Goal: Obtain resource: Obtain resource

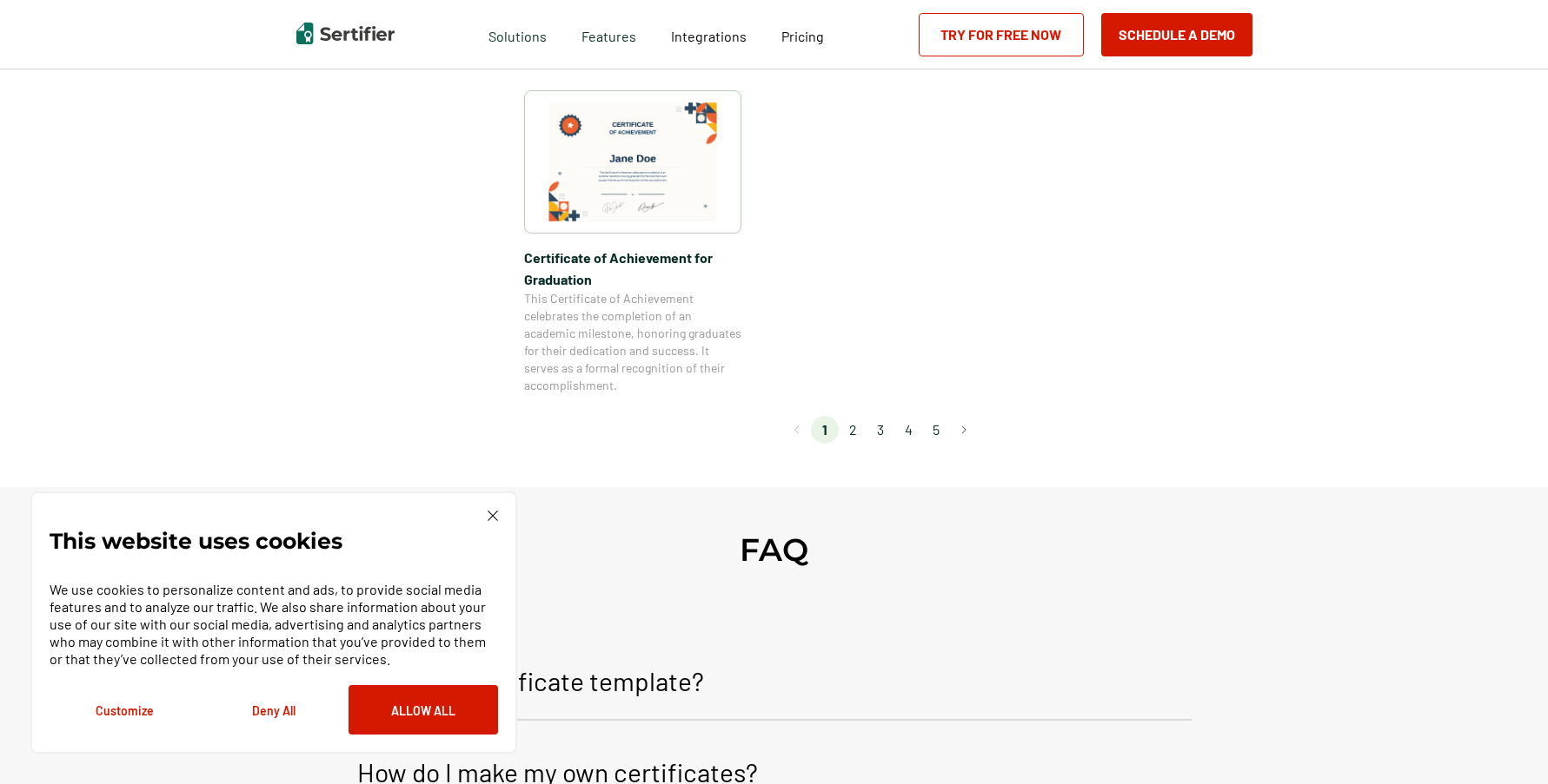
scroll to position [1563, 0]
click at [856, 432] on li "2" at bounding box center [851, 428] width 27 height 27
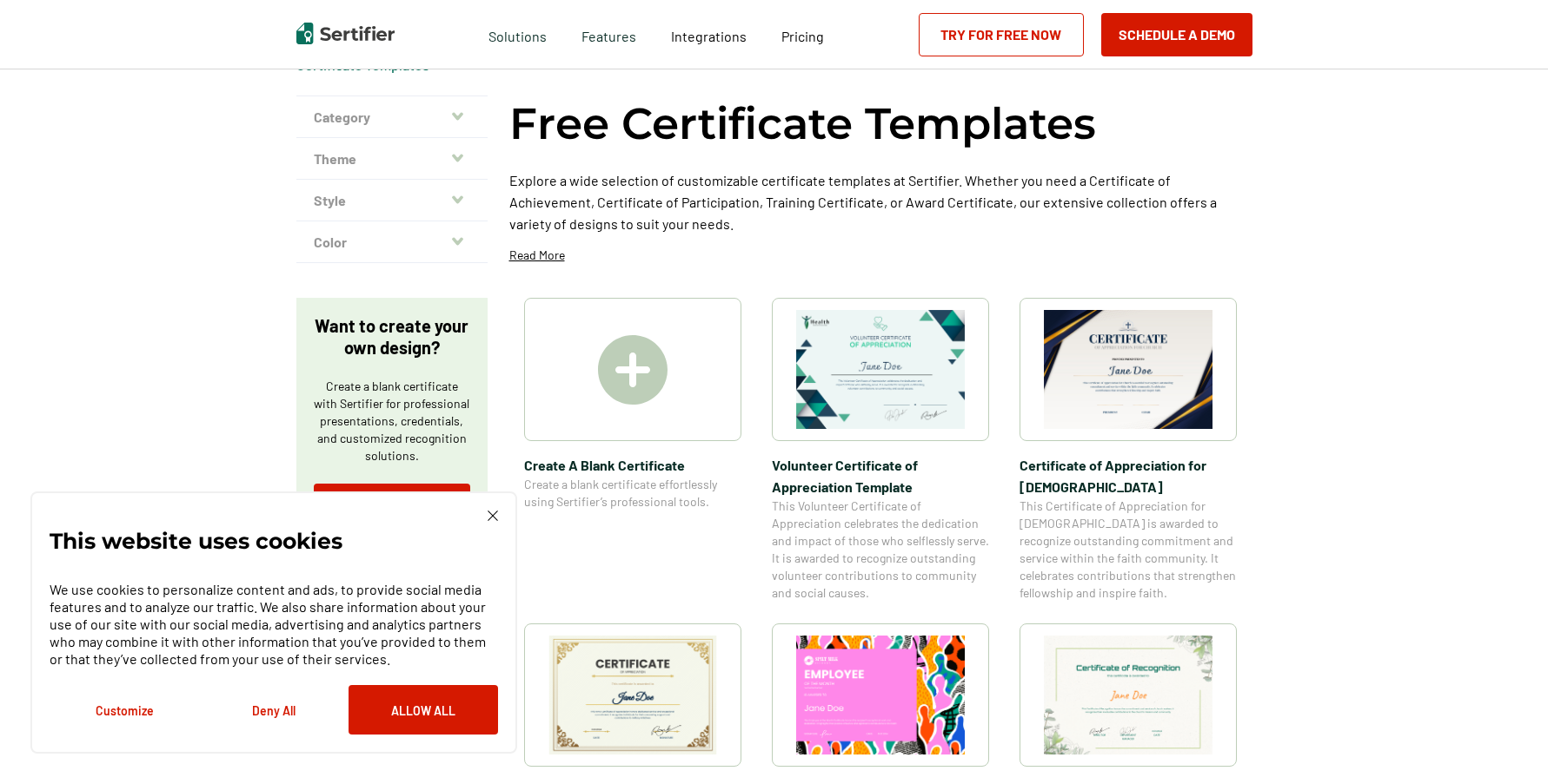
scroll to position [0, 0]
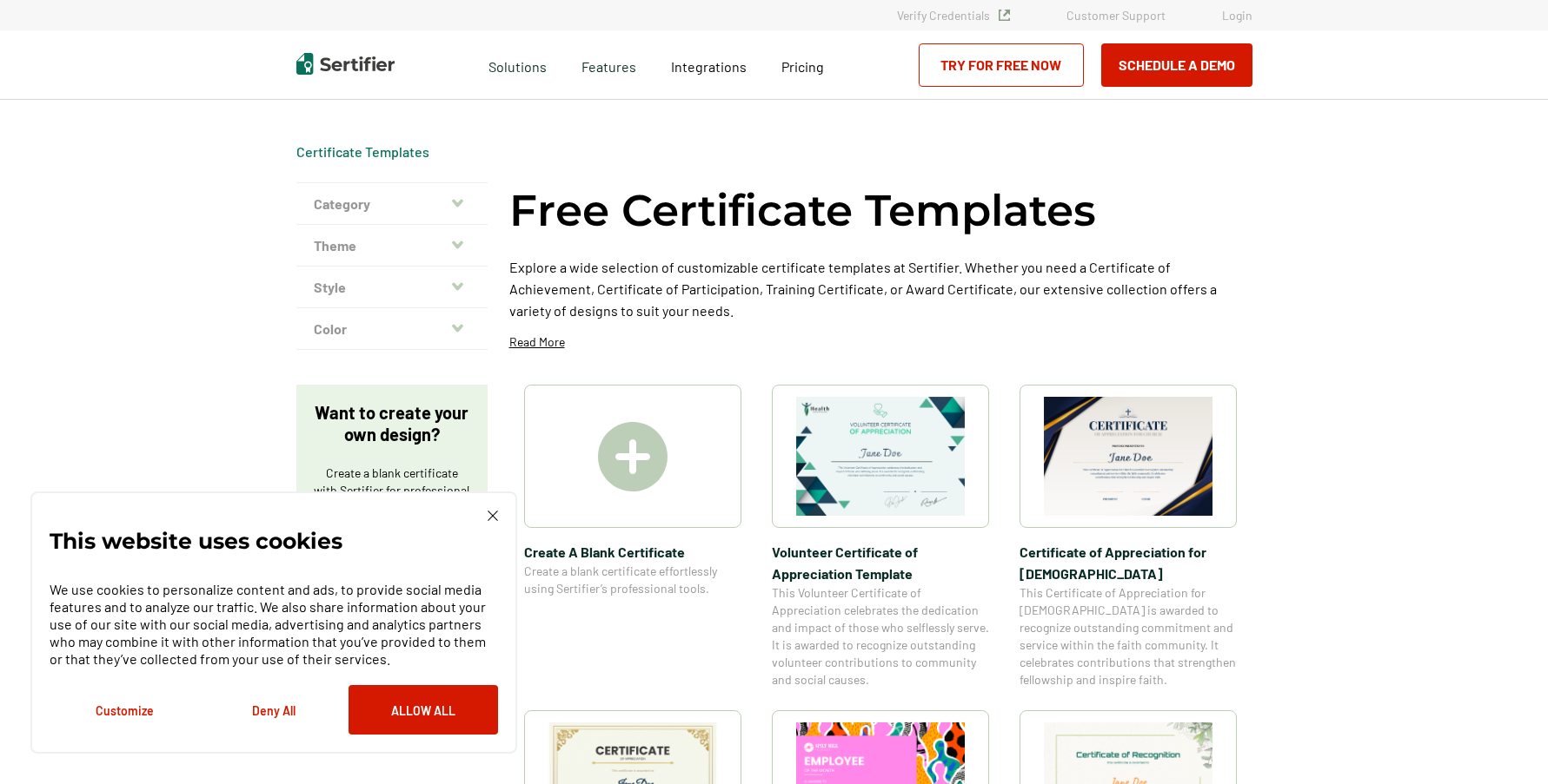
click at [458, 197] on icon "button" at bounding box center [458, 203] width 11 height 14
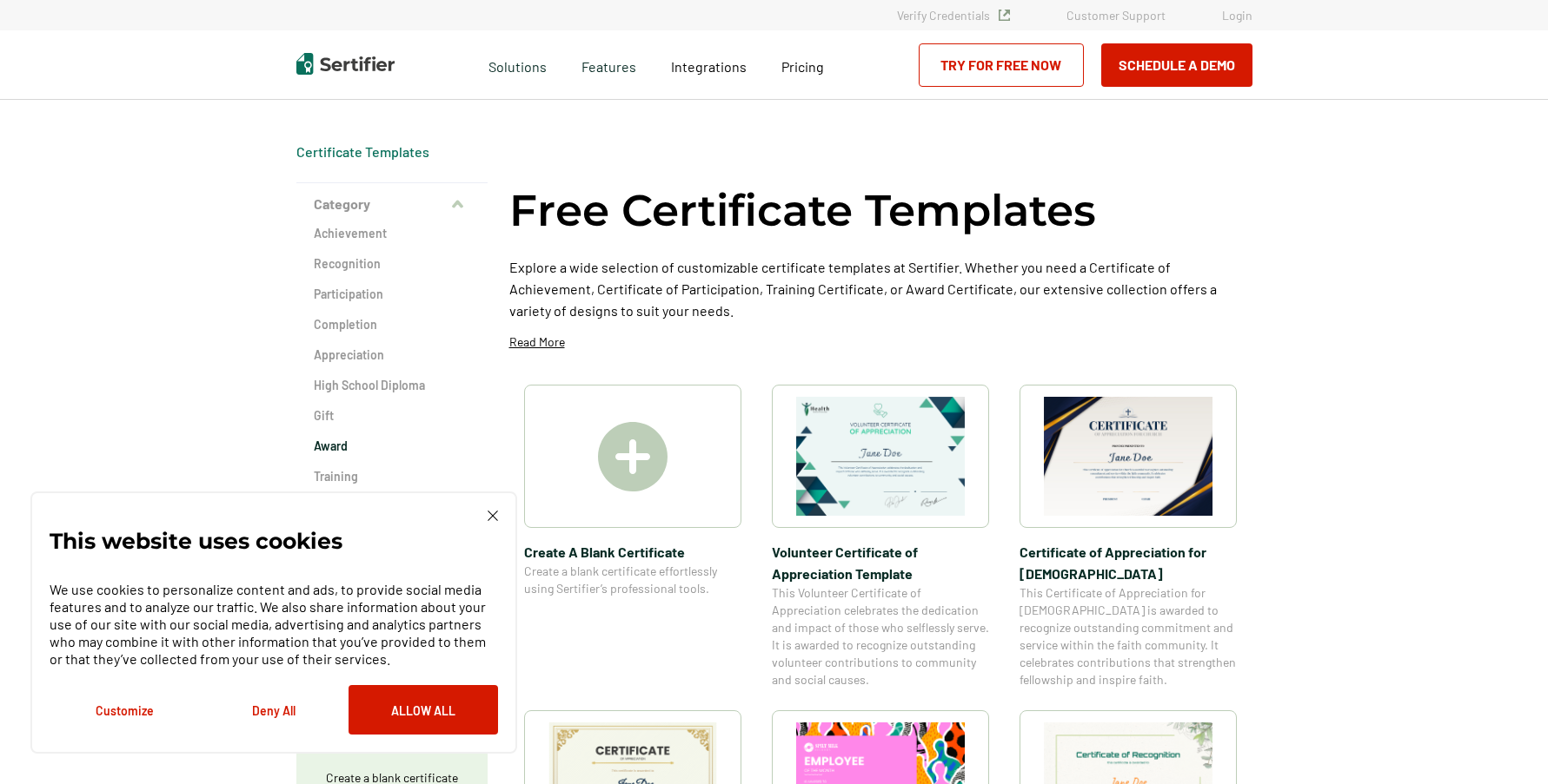
click at [335, 446] on h2 "Award" at bounding box center [392, 446] width 157 height 17
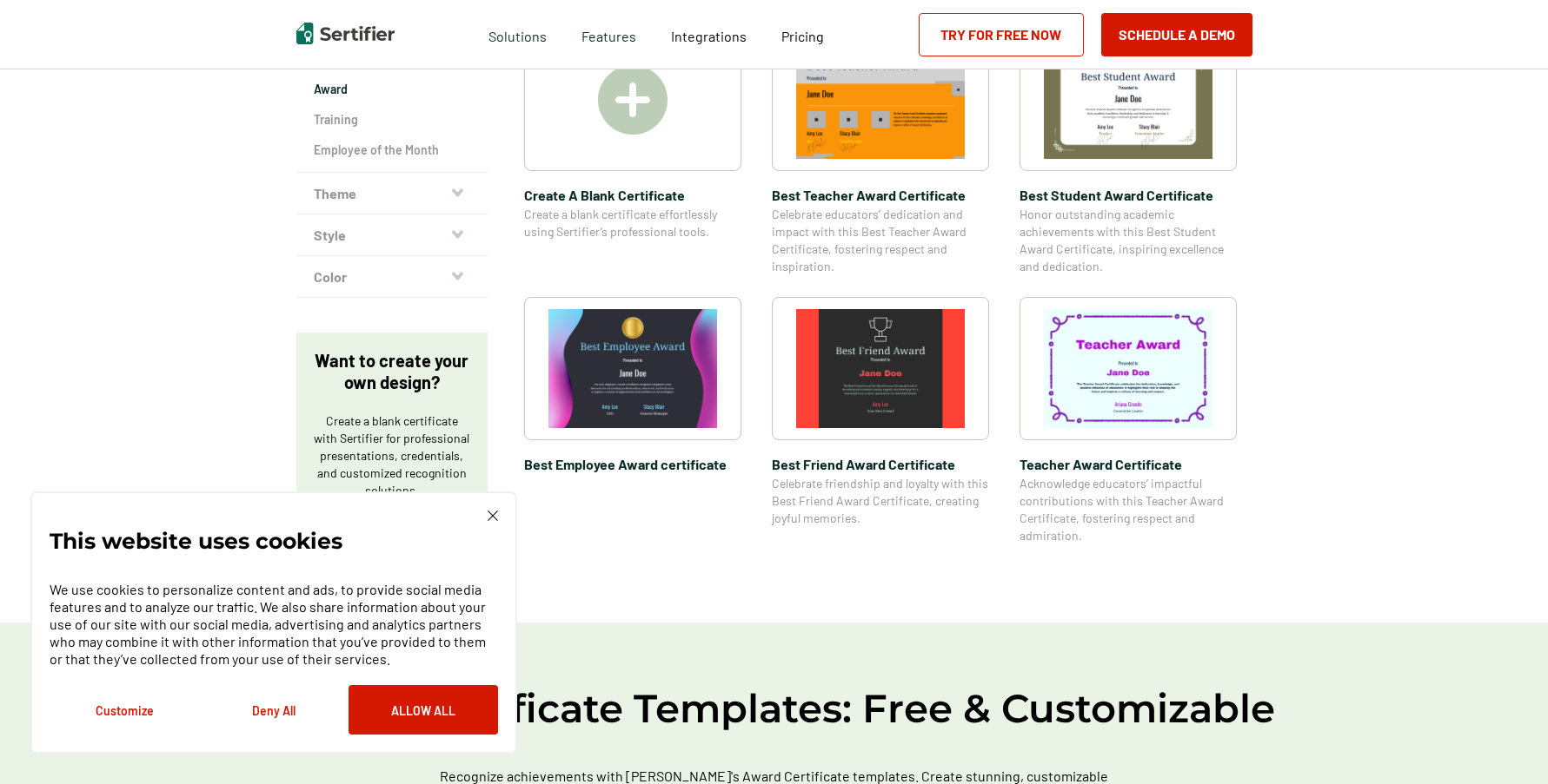
scroll to position [96, 0]
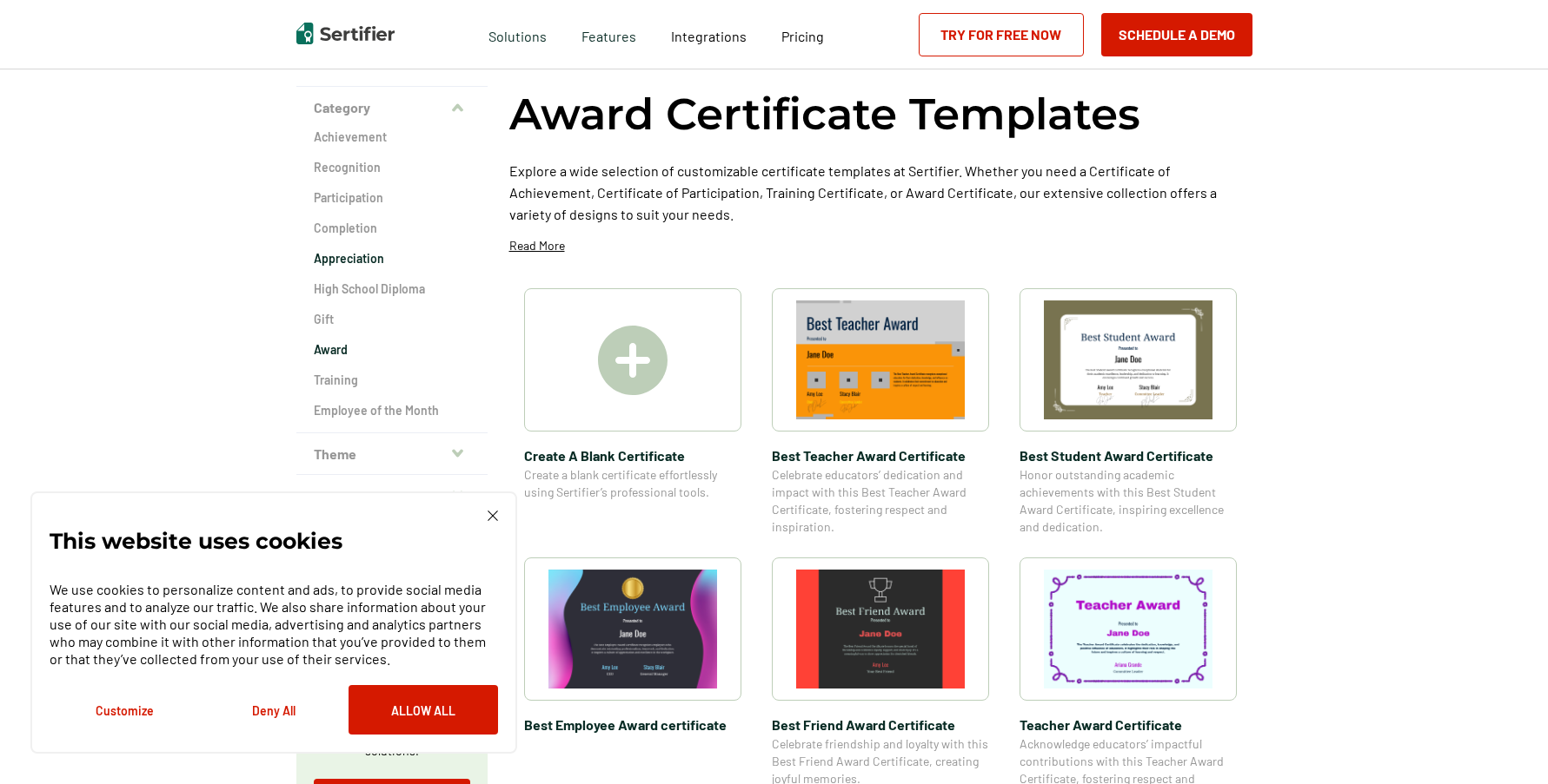
click at [326, 253] on h2 "Appreciation" at bounding box center [392, 259] width 157 height 17
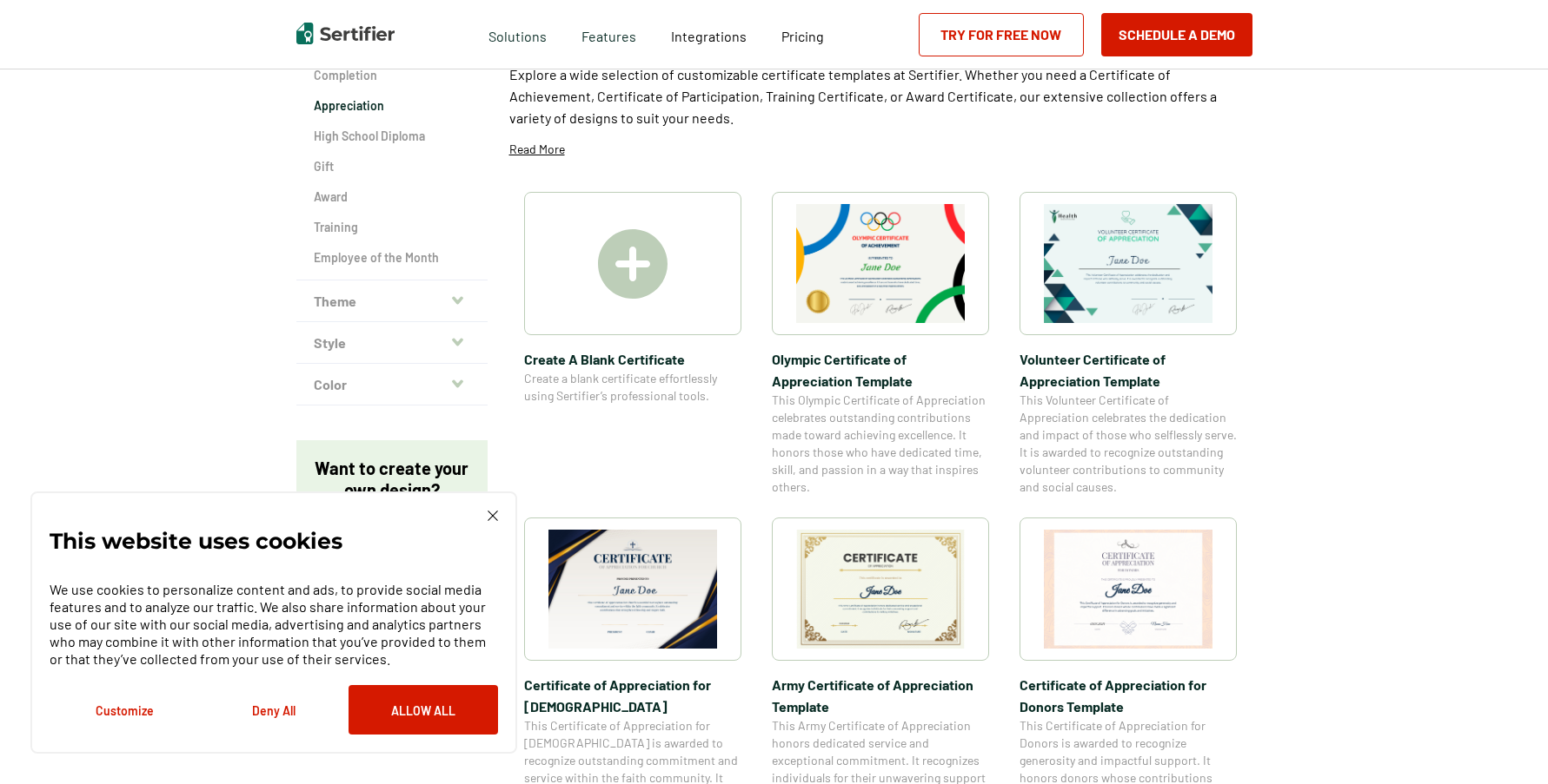
scroll to position [174, 0]
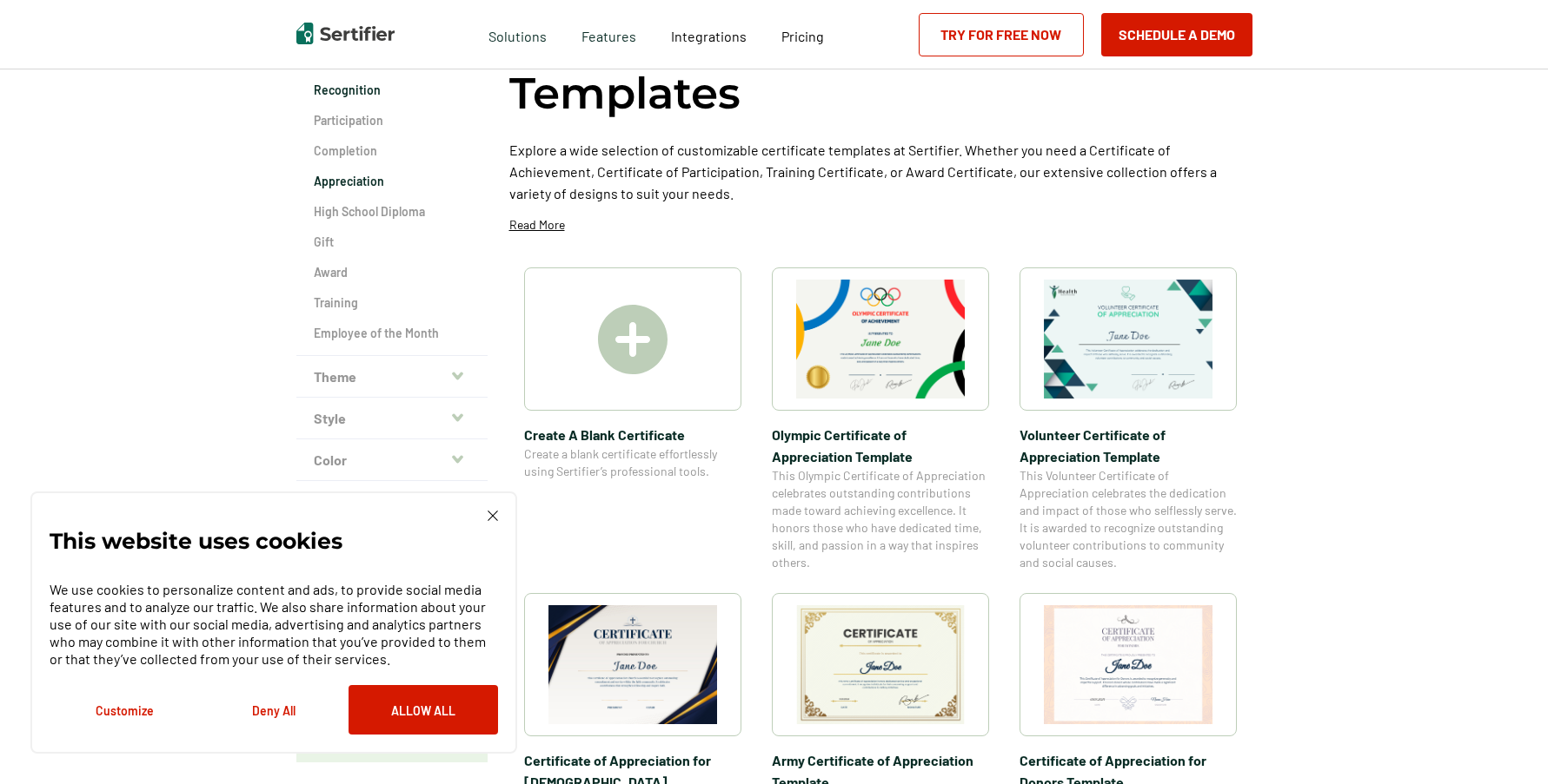
click at [375, 93] on h2 "Recognition" at bounding box center [392, 91] width 157 height 17
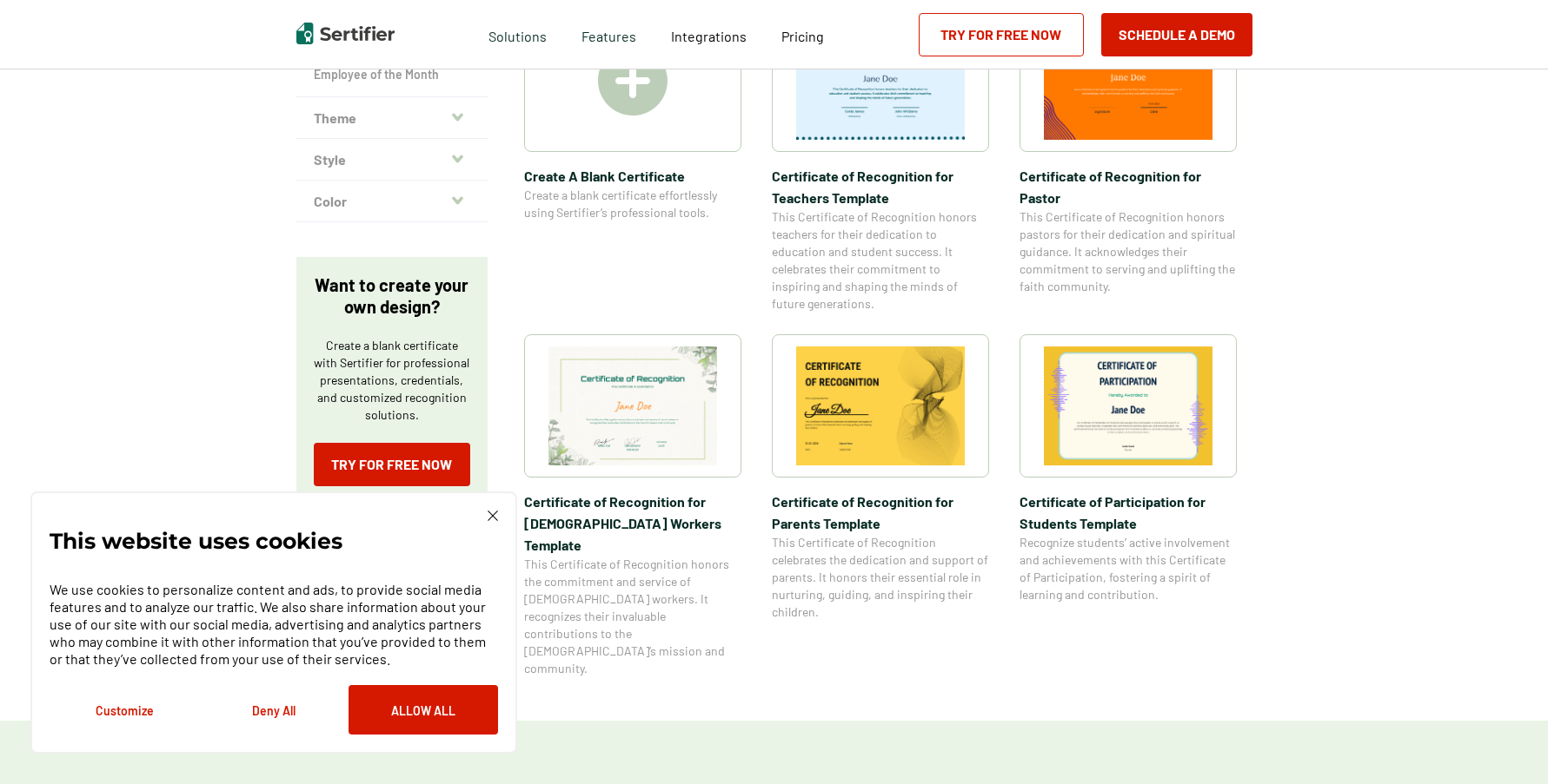
scroll to position [434, 0]
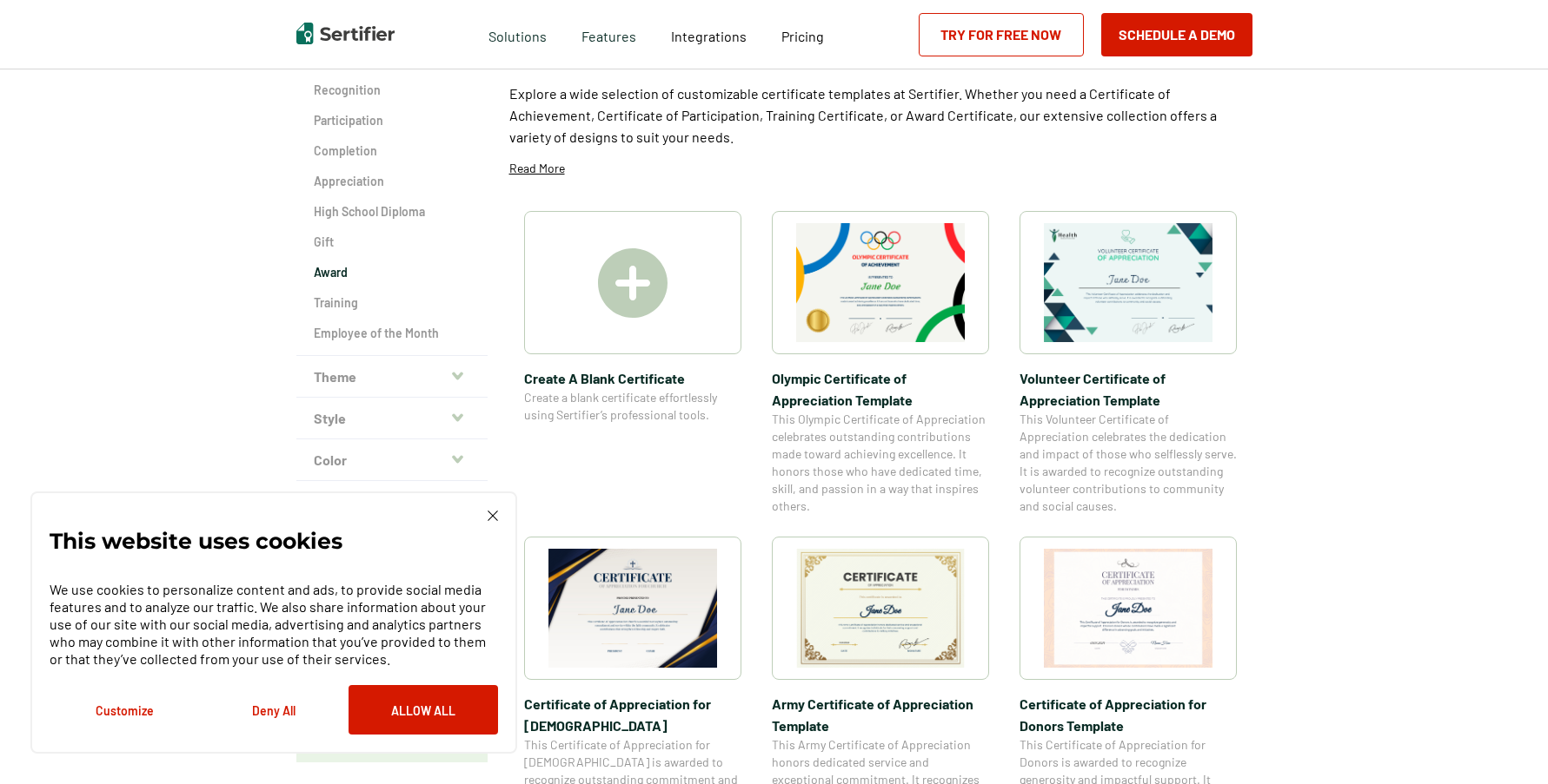
scroll to position [96, 0]
